Goal: Task Accomplishment & Management: Manage account settings

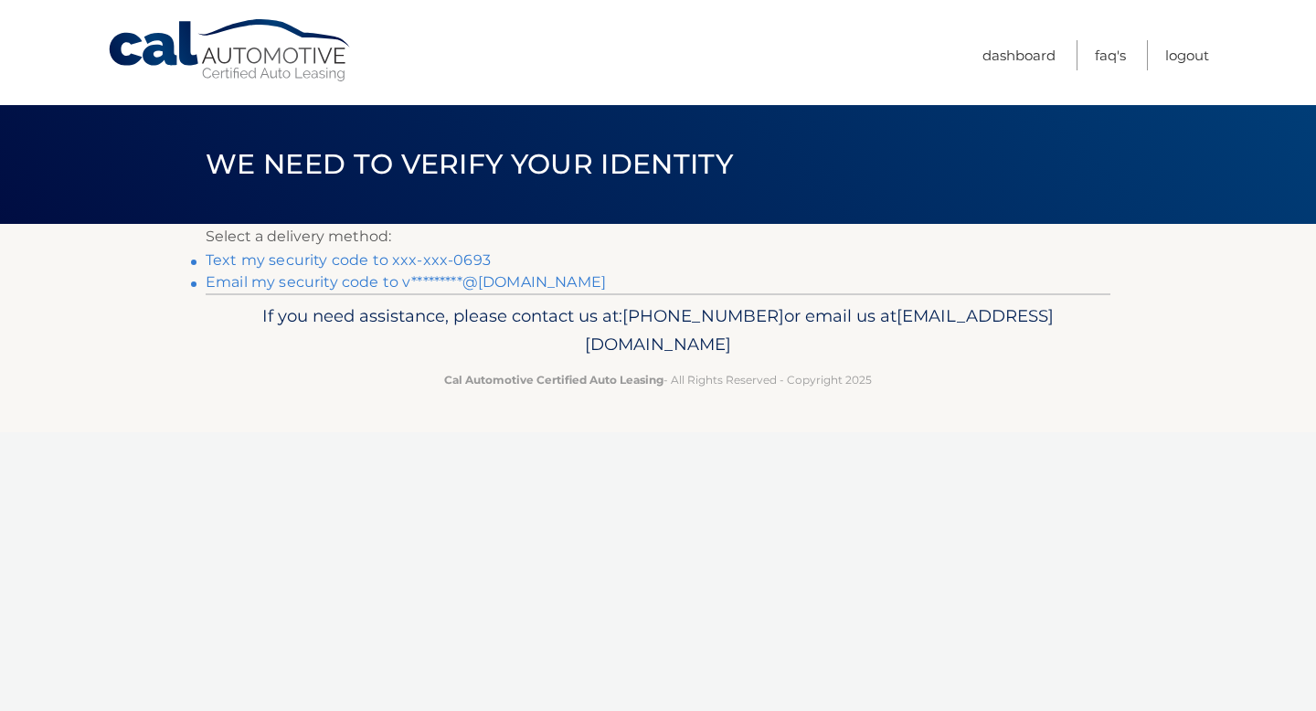
click at [425, 257] on link "Text my security code to xxx-xxx-0693" at bounding box center [348, 259] width 285 height 17
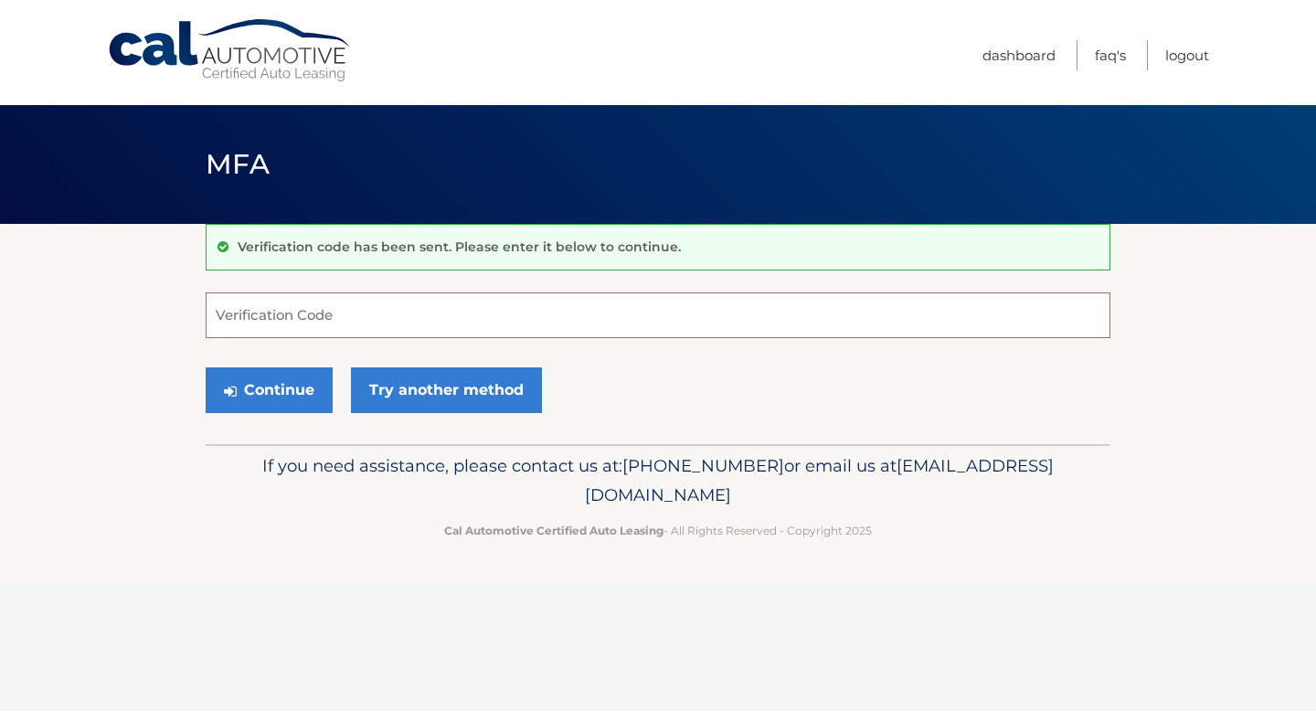
click at [811, 304] on input "Verification Code" at bounding box center [658, 316] width 905 height 46
type input "250855"
click at [272, 399] on button "Continue" at bounding box center [269, 391] width 127 height 46
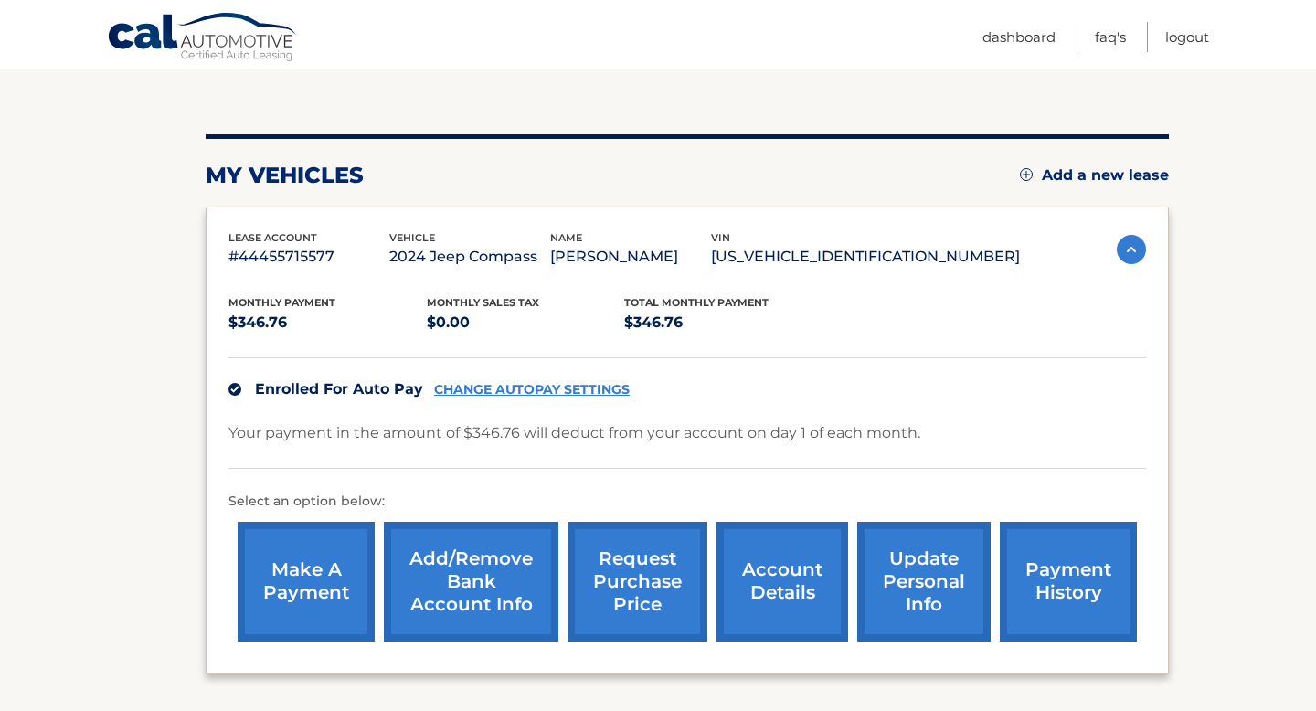
scroll to position [176, 0]
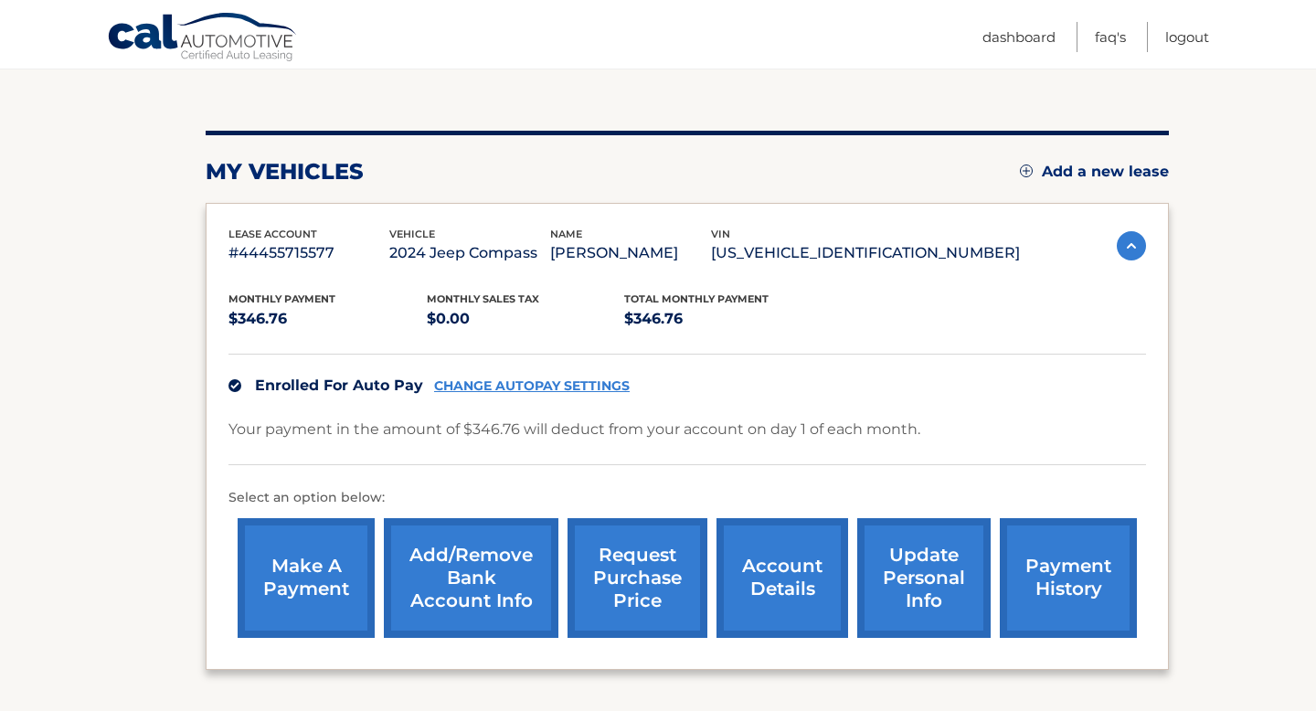
click at [1034, 557] on link "payment history" at bounding box center [1068, 578] width 137 height 120
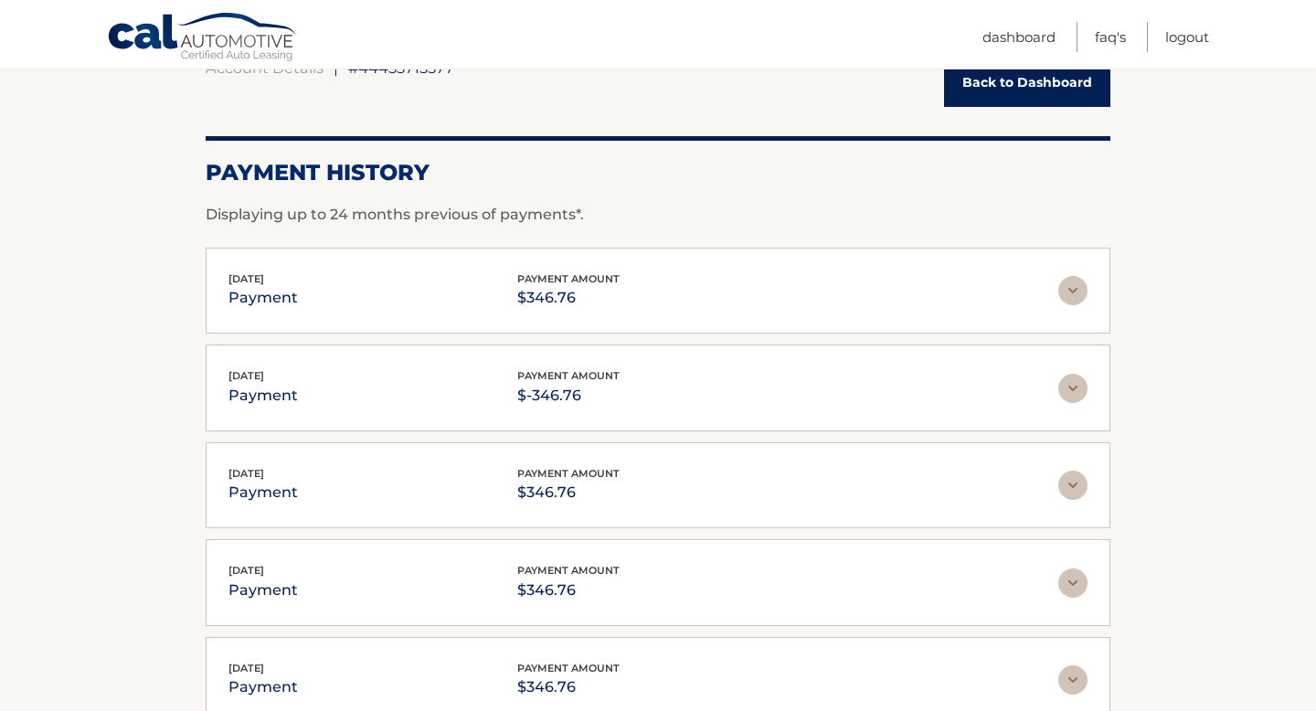
scroll to position [223, 0]
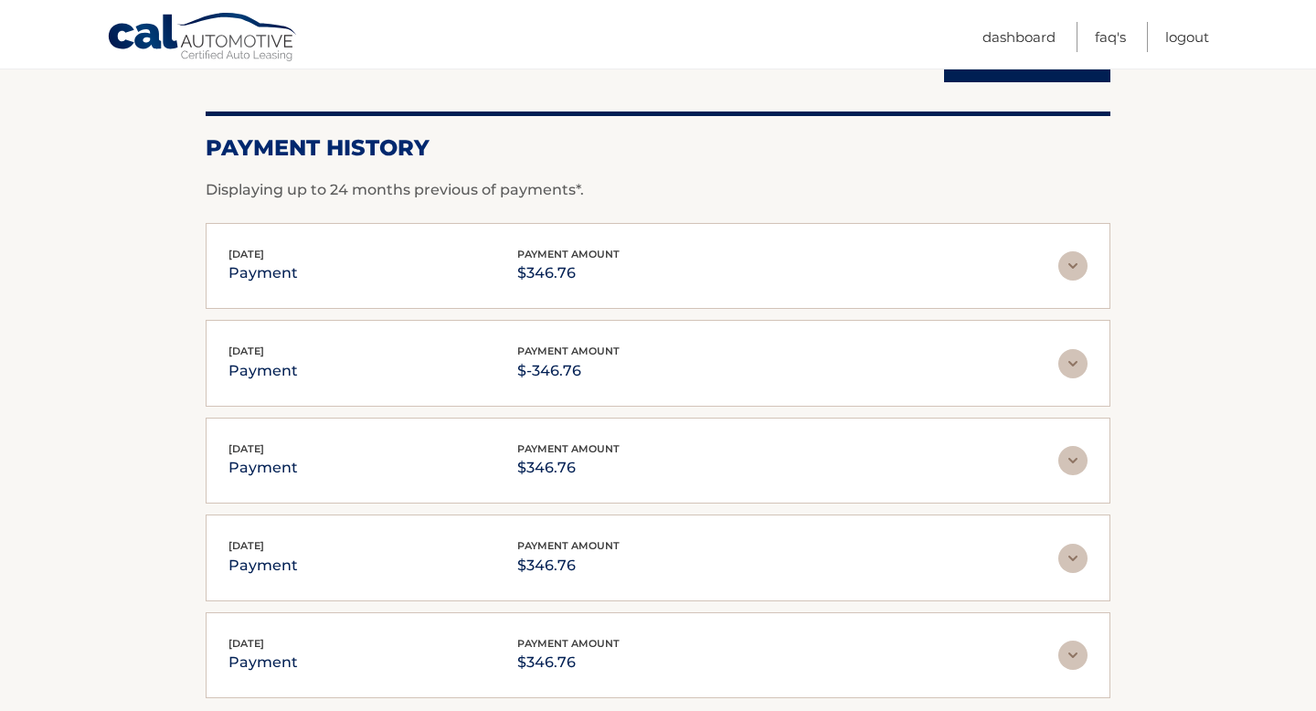
click at [706, 272] on div "Aug 01, 2025 payment payment amount $346.76" at bounding box center [644, 266] width 830 height 41
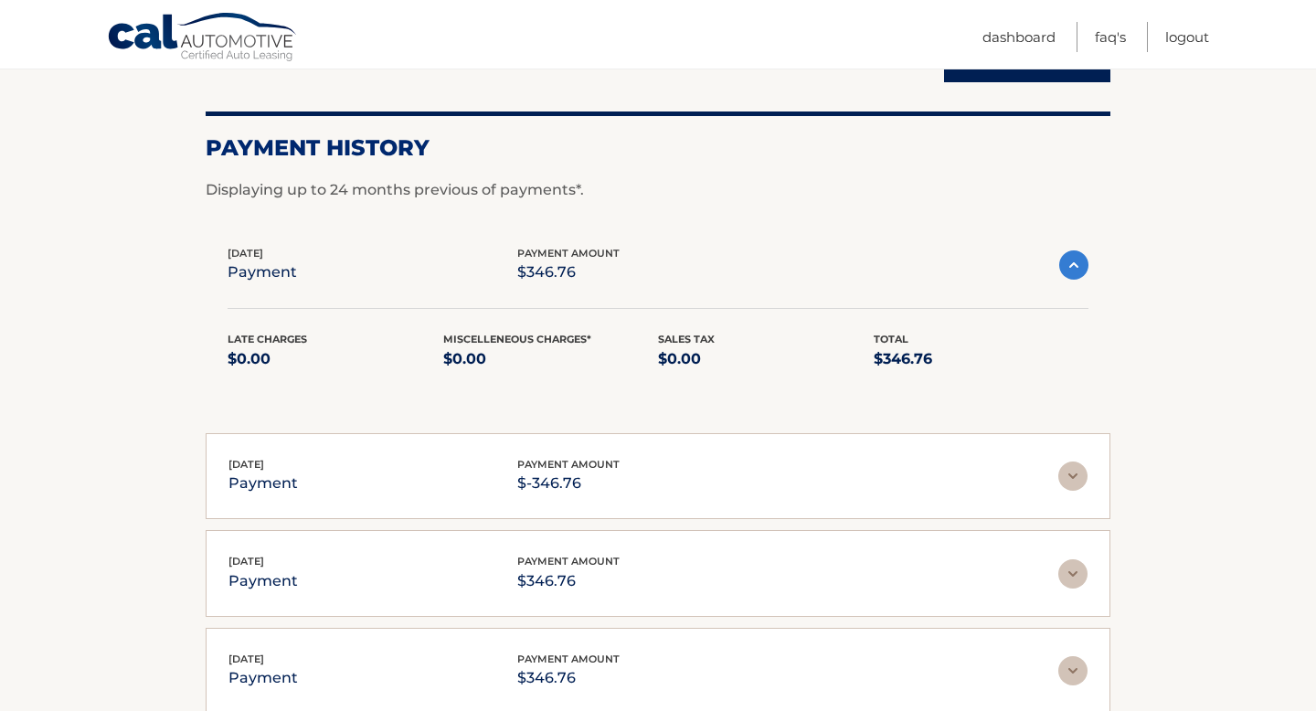
click at [706, 272] on div "Aug 01, 2025 payment payment amount $346.76" at bounding box center [644, 265] width 832 height 41
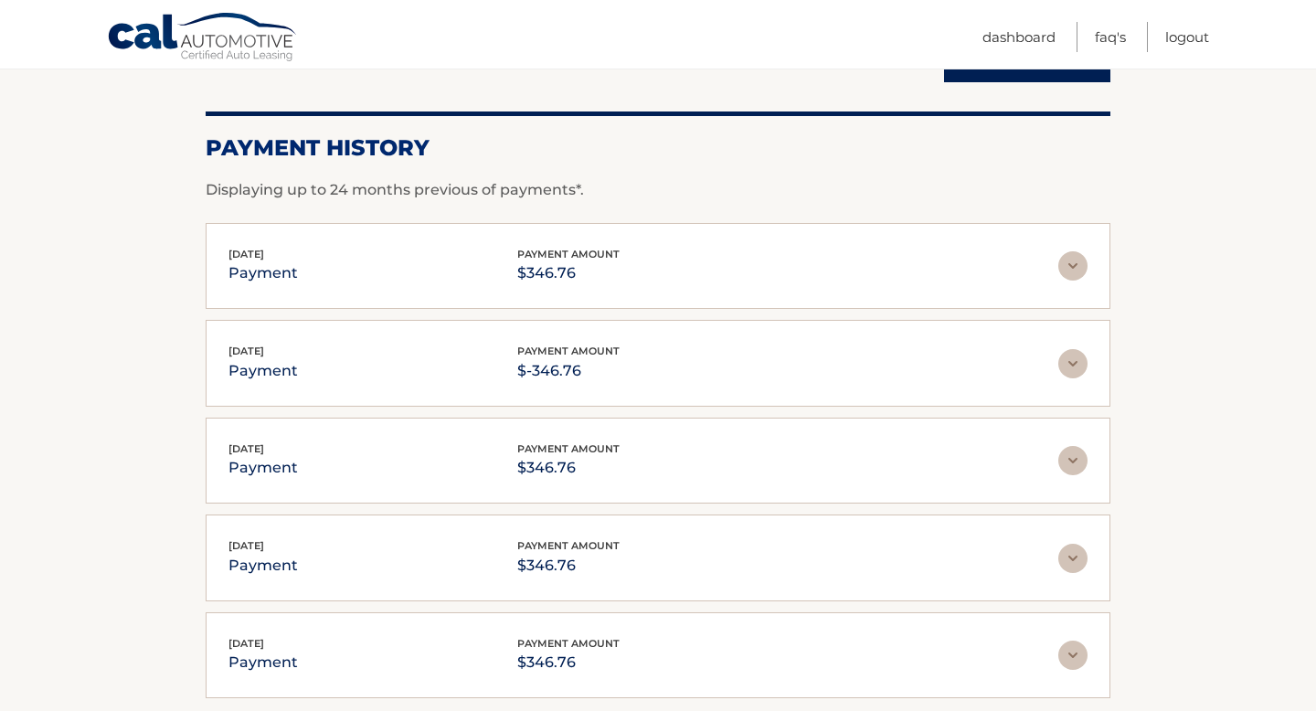
click at [671, 269] on div "Aug 01, 2025 payment payment amount $346.76" at bounding box center [644, 266] width 830 height 41
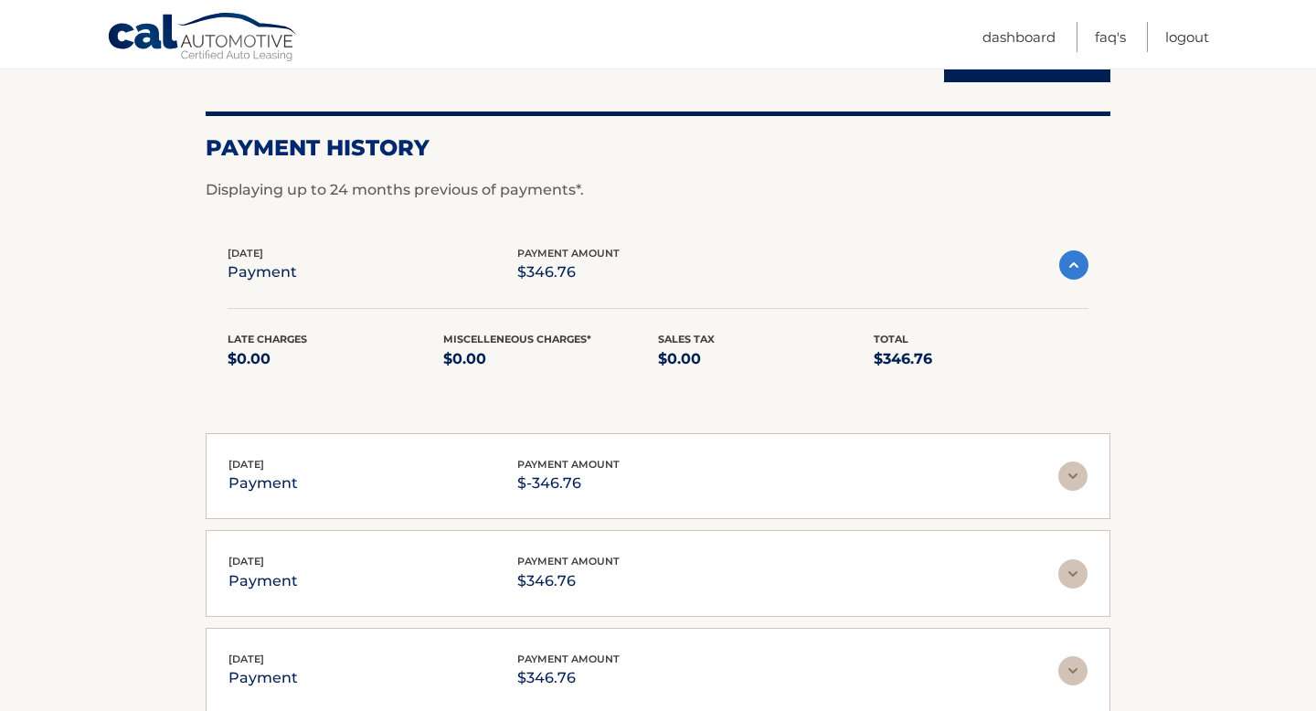
click at [671, 269] on div "Aug 01, 2025 payment payment amount $346.76" at bounding box center [644, 265] width 832 height 41
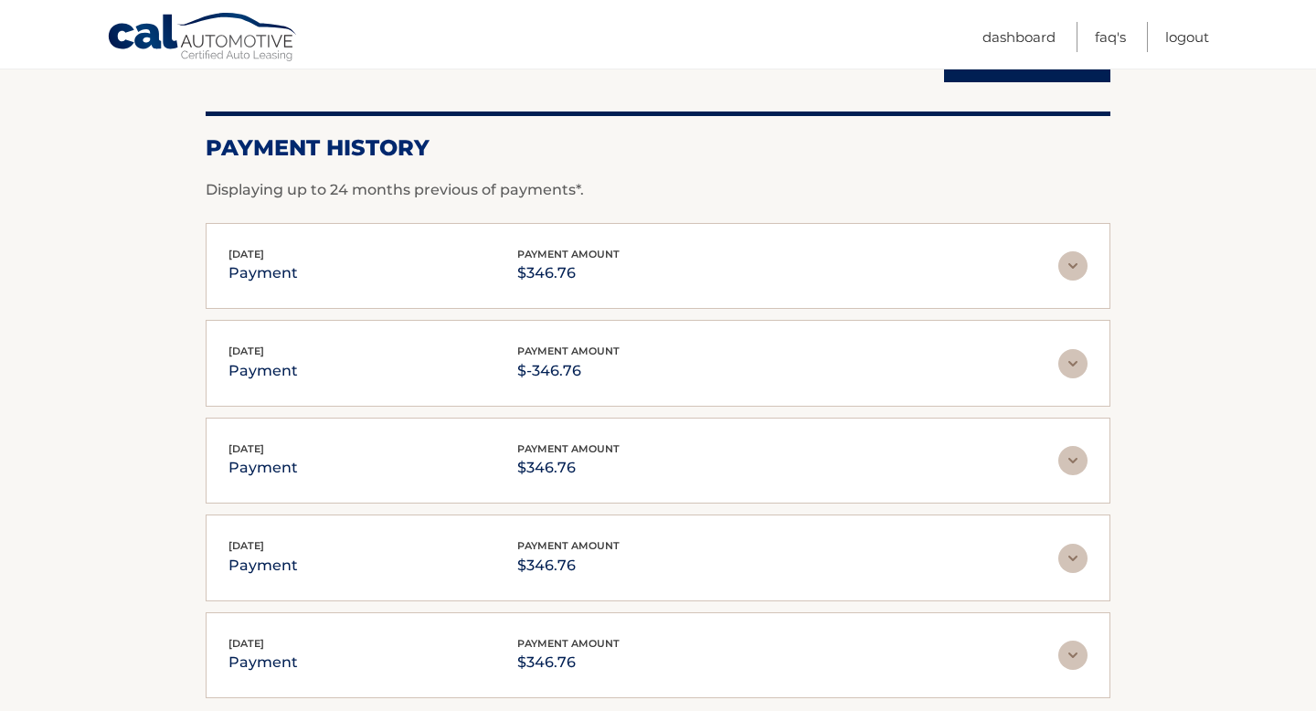
click at [619, 384] on div "Aug 01, 2025 payment payment amount $-346.76 Late Charges $0.00 Miscelleneous C…" at bounding box center [658, 363] width 905 height 87
click at [633, 377] on div "Aug 01, 2025 payment payment amount $-346.76" at bounding box center [644, 363] width 830 height 41
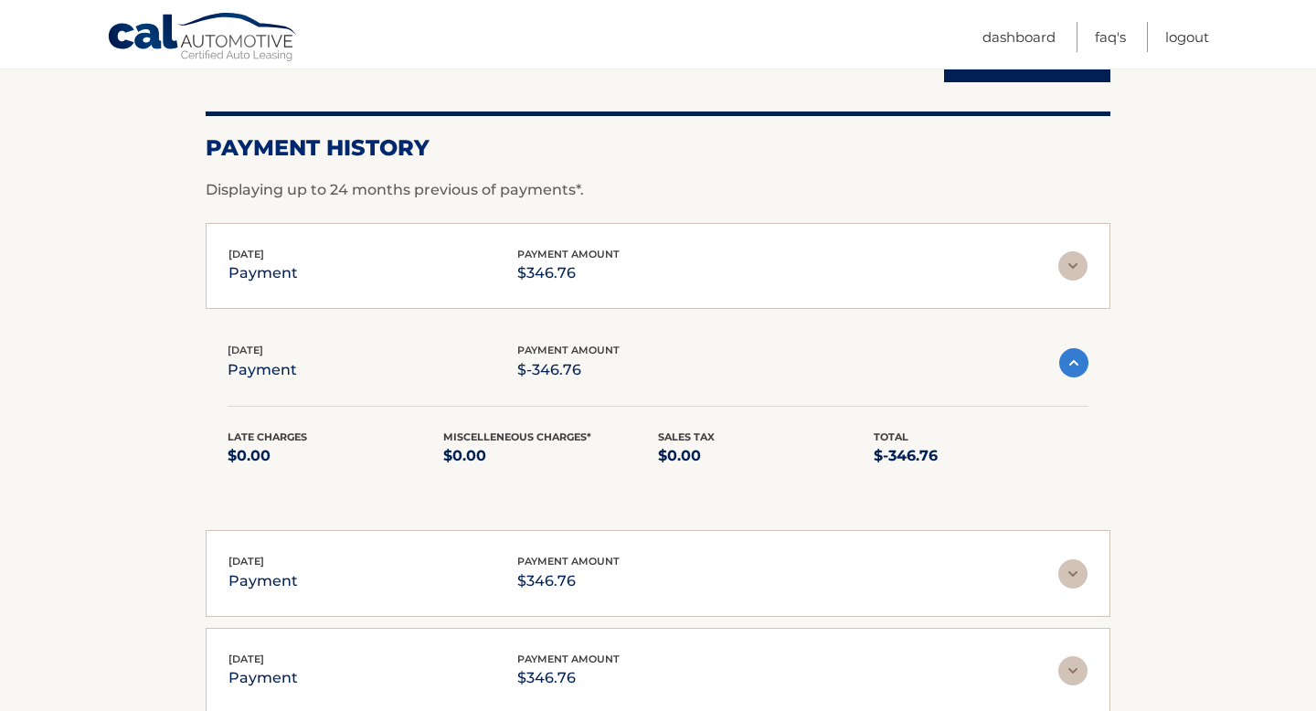
click at [666, 357] on div "Aug 01, 2025 payment payment amount $-346.76" at bounding box center [644, 362] width 832 height 41
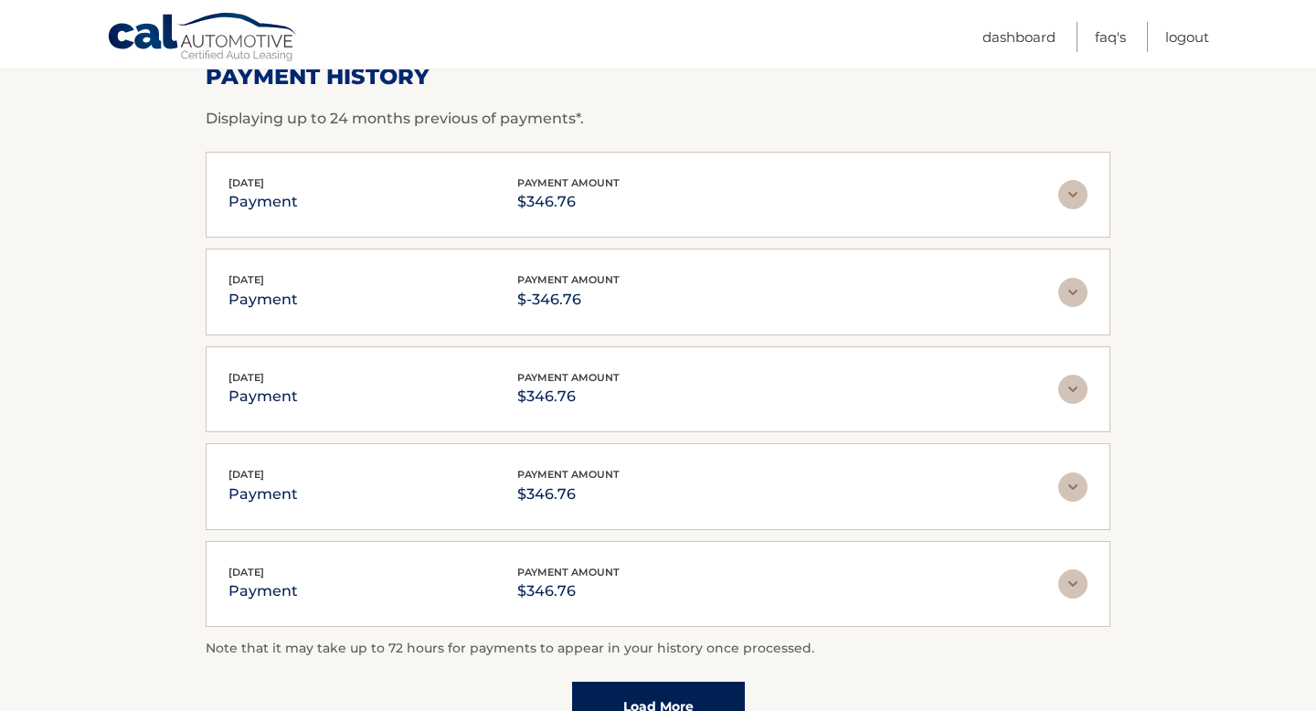
scroll to position [228, 0]
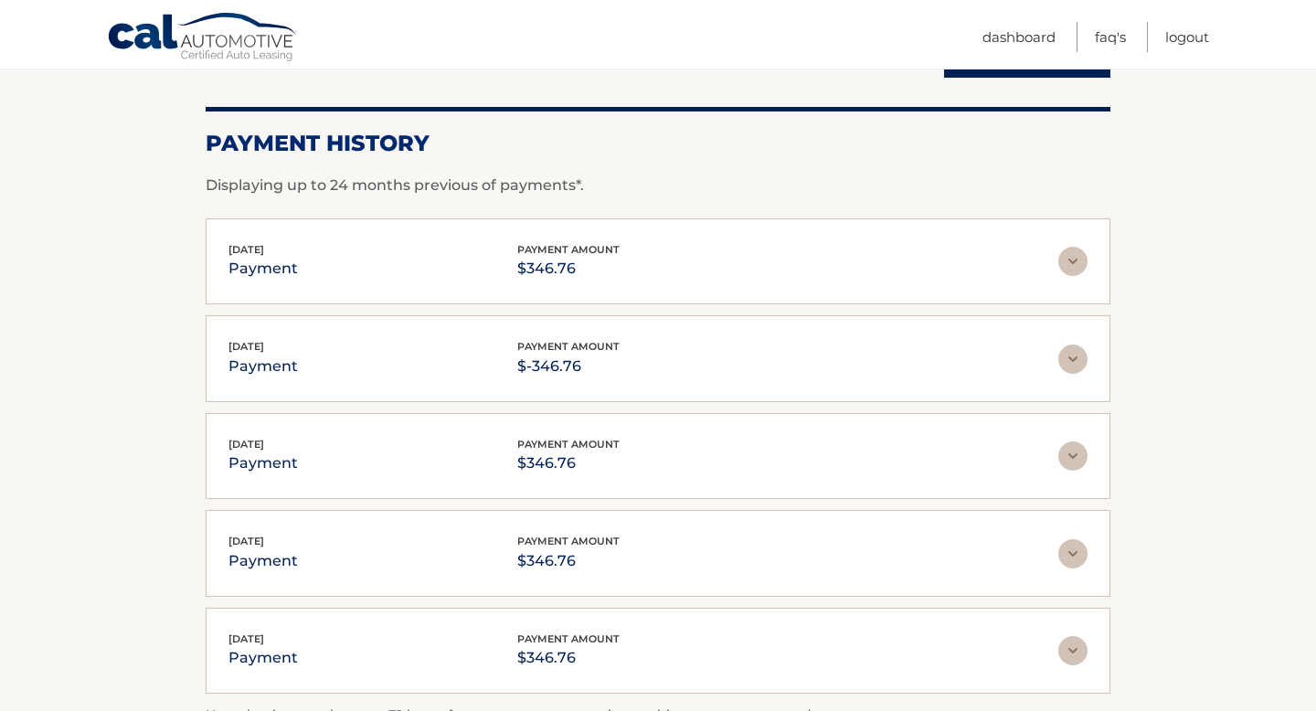
click at [669, 377] on div "Aug 01, 2025 payment payment amount $-346.76" at bounding box center [644, 358] width 830 height 41
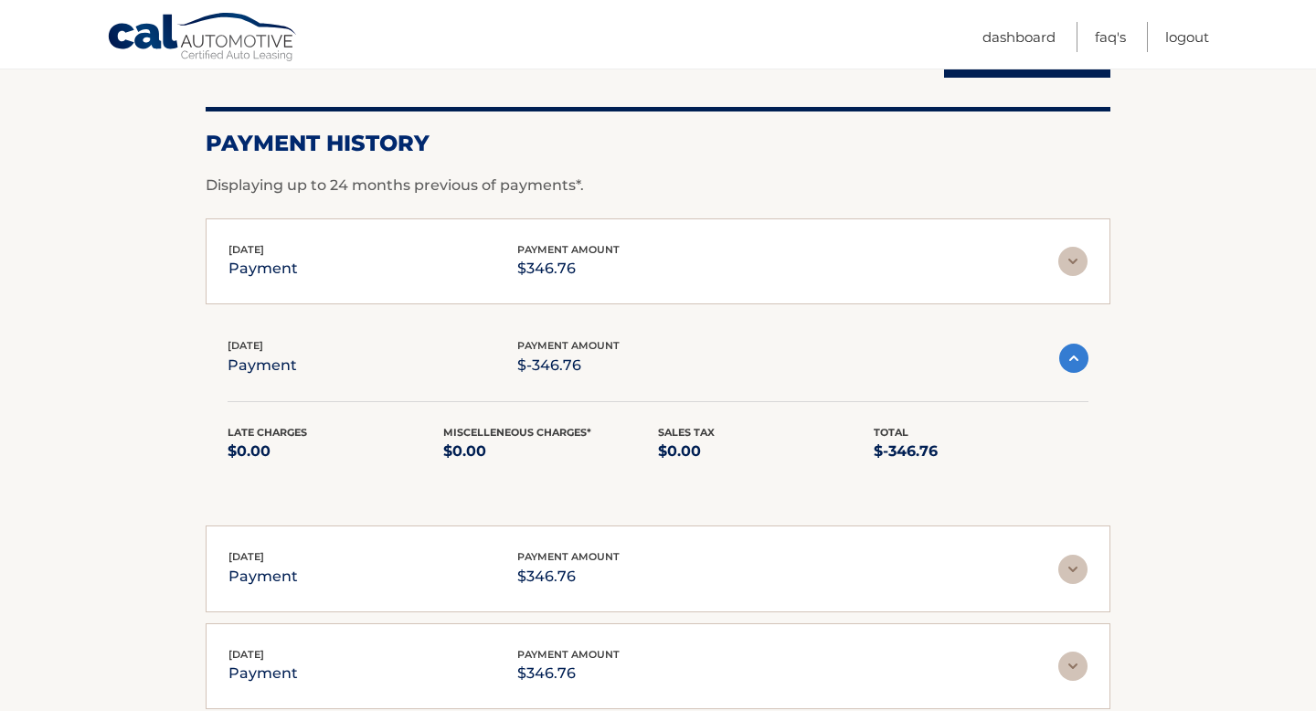
click at [672, 361] on div "Aug 01, 2025 payment payment amount $-346.76" at bounding box center [644, 357] width 832 height 41
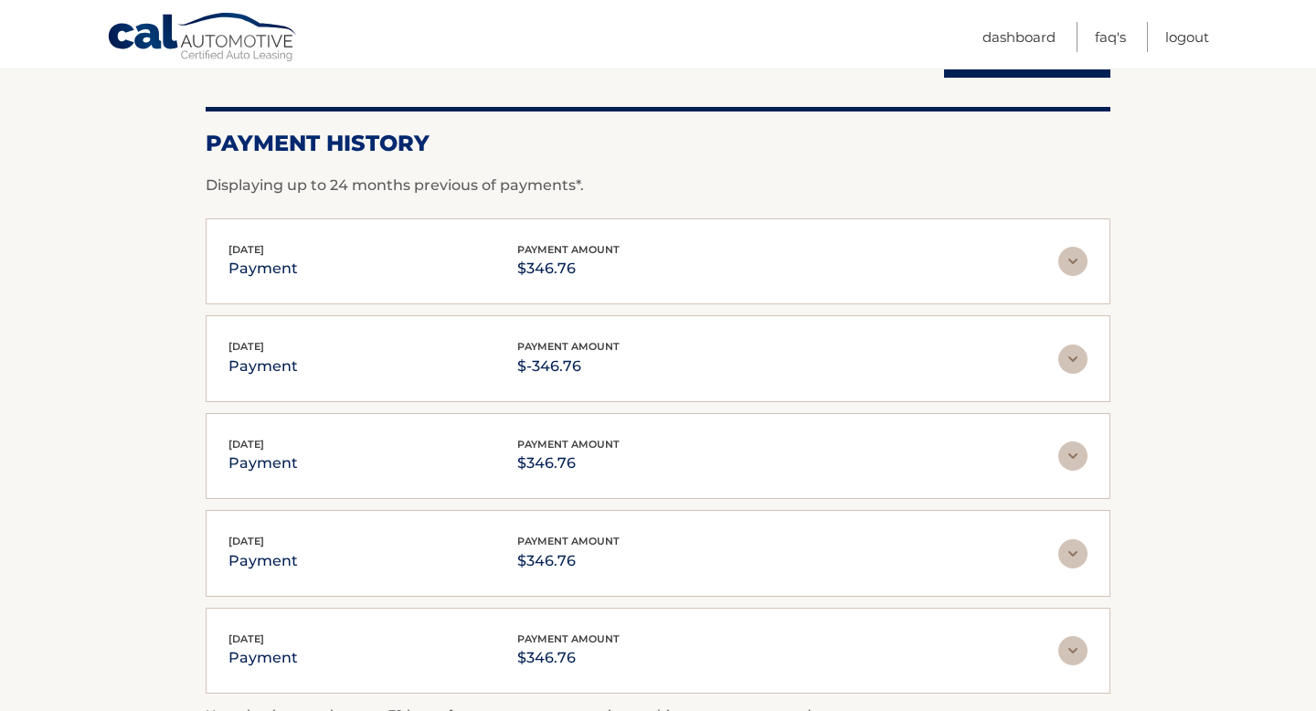
click at [654, 268] on div "Aug 01, 2025 payment payment amount $346.76" at bounding box center [644, 261] width 830 height 41
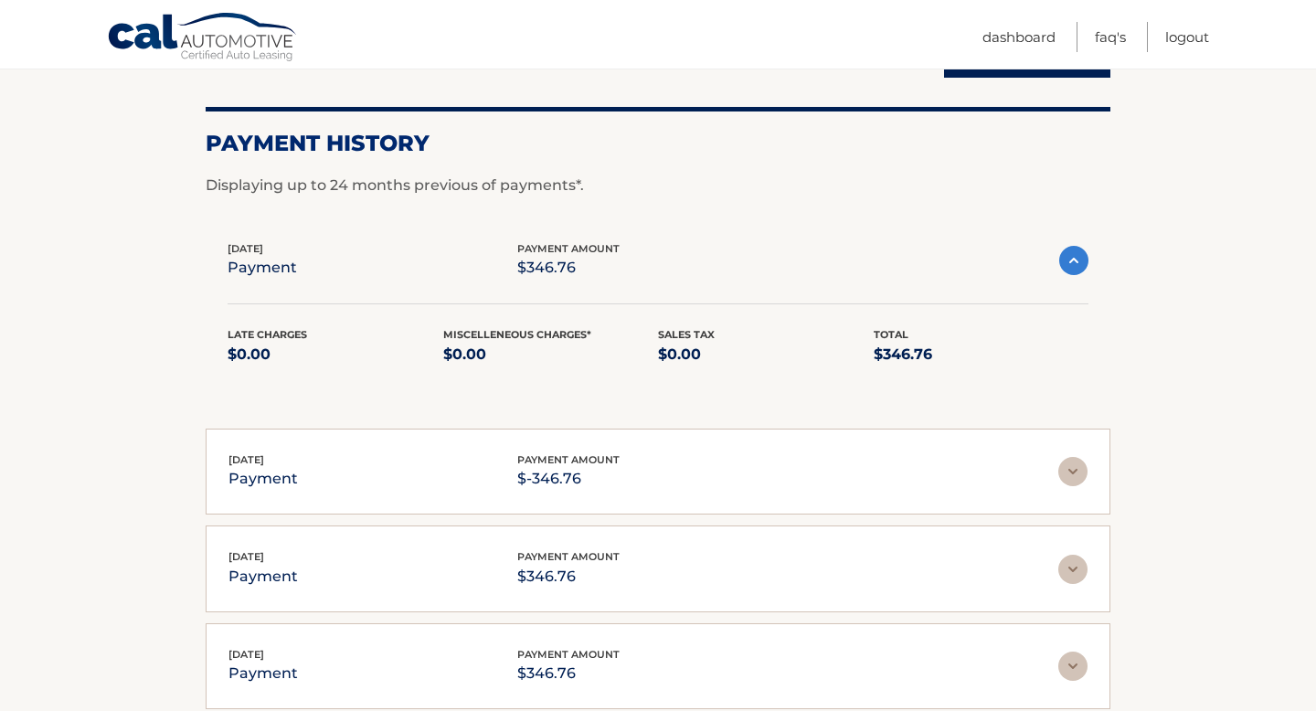
click at [654, 268] on div "Aug 01, 2025 payment payment amount $346.76" at bounding box center [644, 260] width 832 height 41
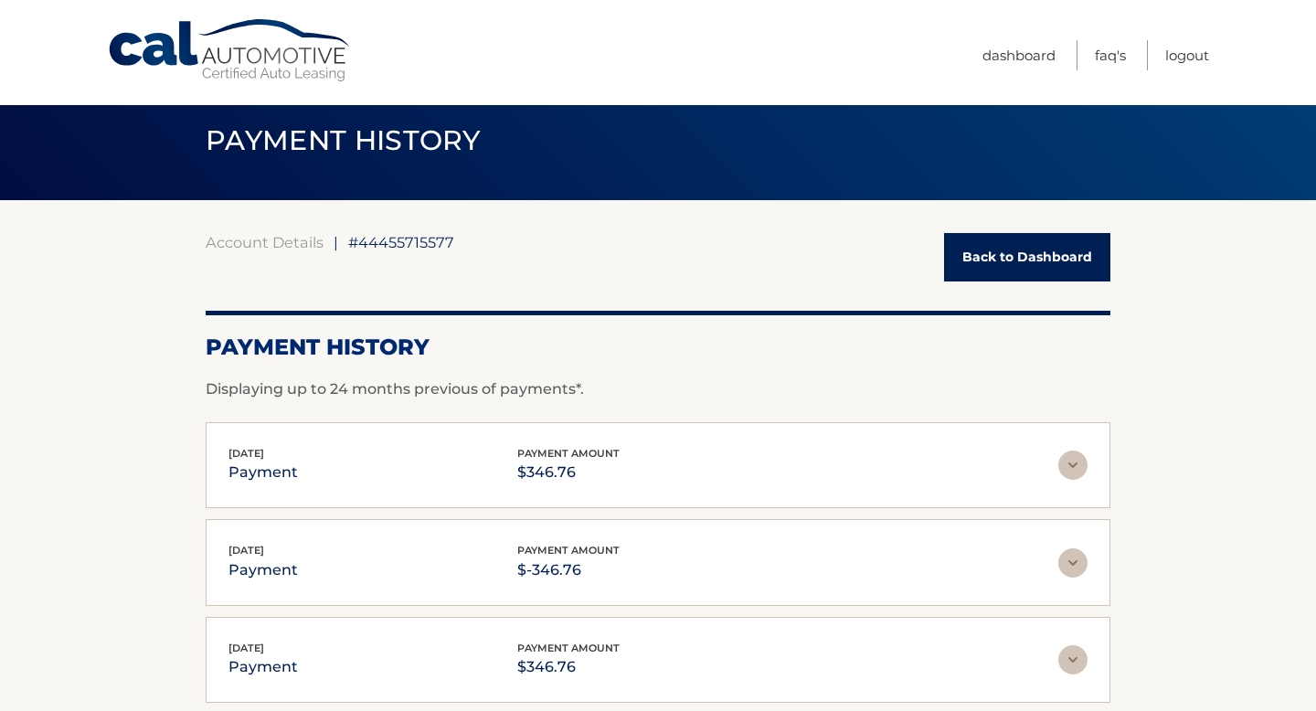
scroll to position [18, 0]
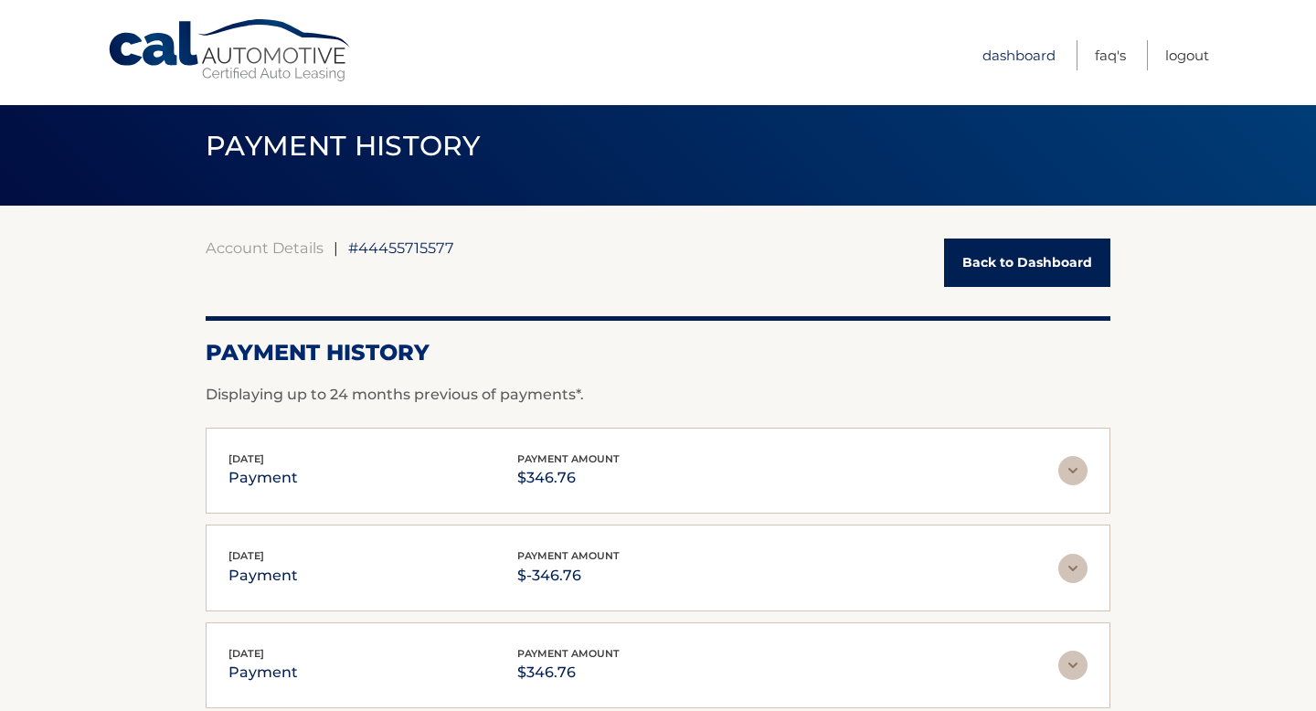
click at [1023, 60] on link "Dashboard" at bounding box center [1019, 55] width 73 height 30
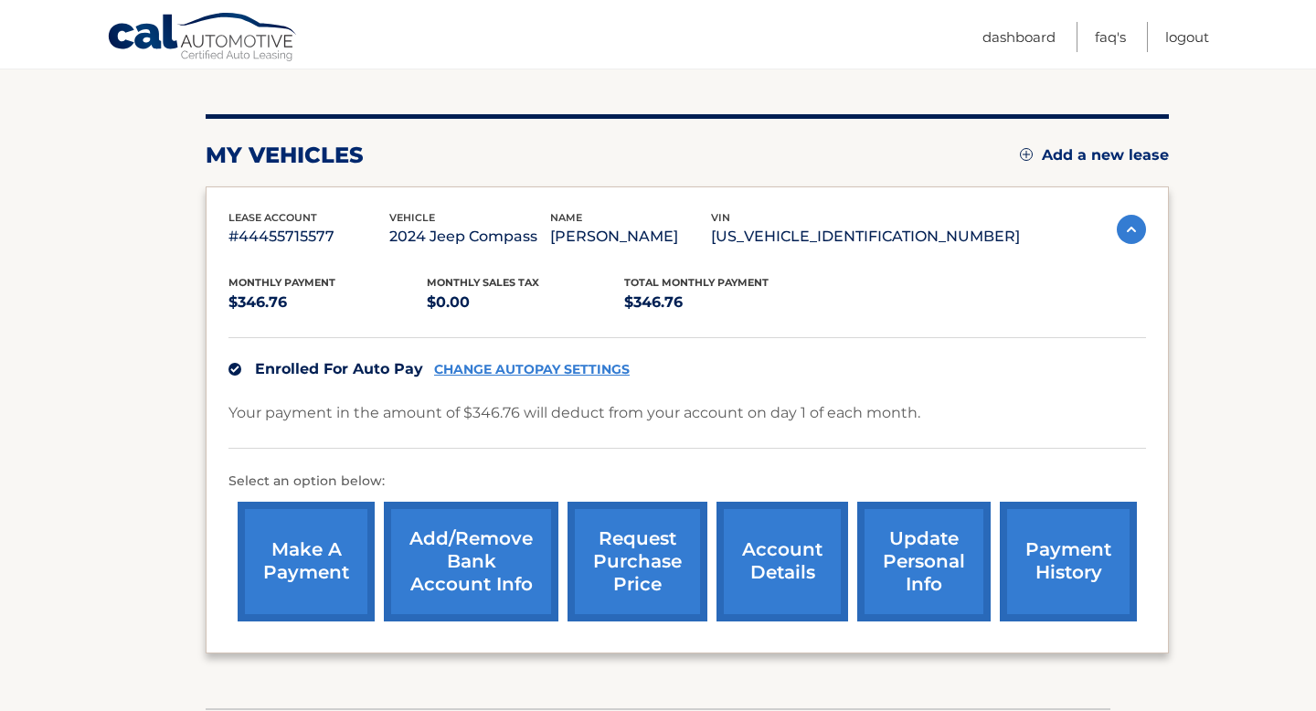
scroll to position [218, 0]
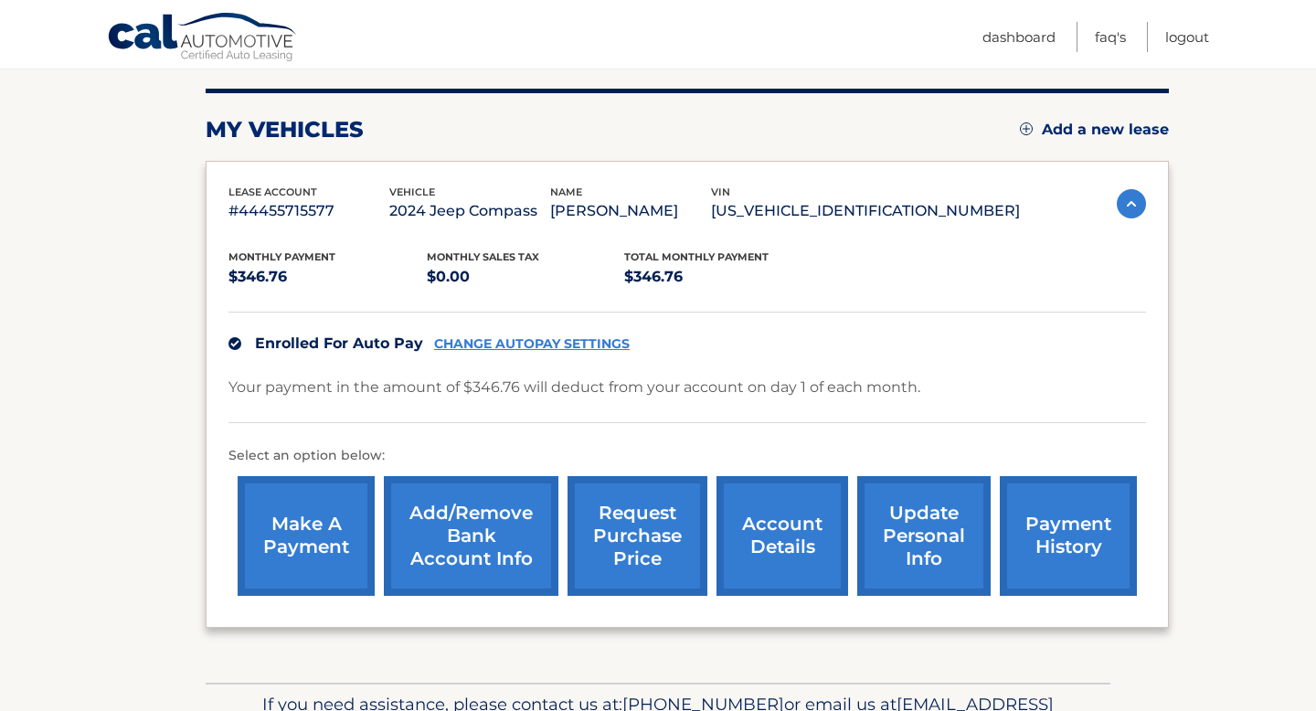
click at [608, 345] on link "CHANGE AUTOPAY SETTINGS" at bounding box center [532, 344] width 196 height 16
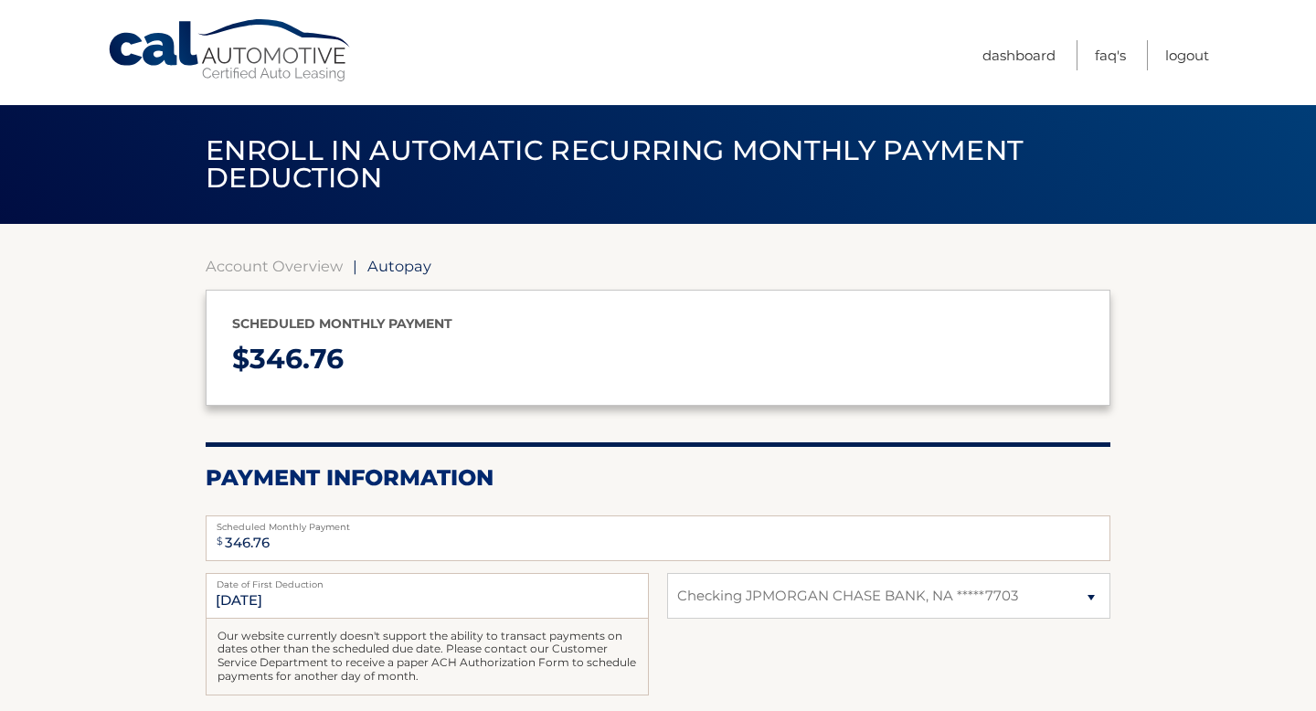
select select "MjFmZmZmMzItNTYyNy00ODcxLTk5YTQtNzRkNTA1ZmRiYzU0"
click at [831, 595] on select "Select Bank Account Checking JPMORGAN CHASE BANK, NA *****7703" at bounding box center [888, 596] width 443 height 46
